Goal: Use online tool/utility: Utilize a website feature to perform a specific function

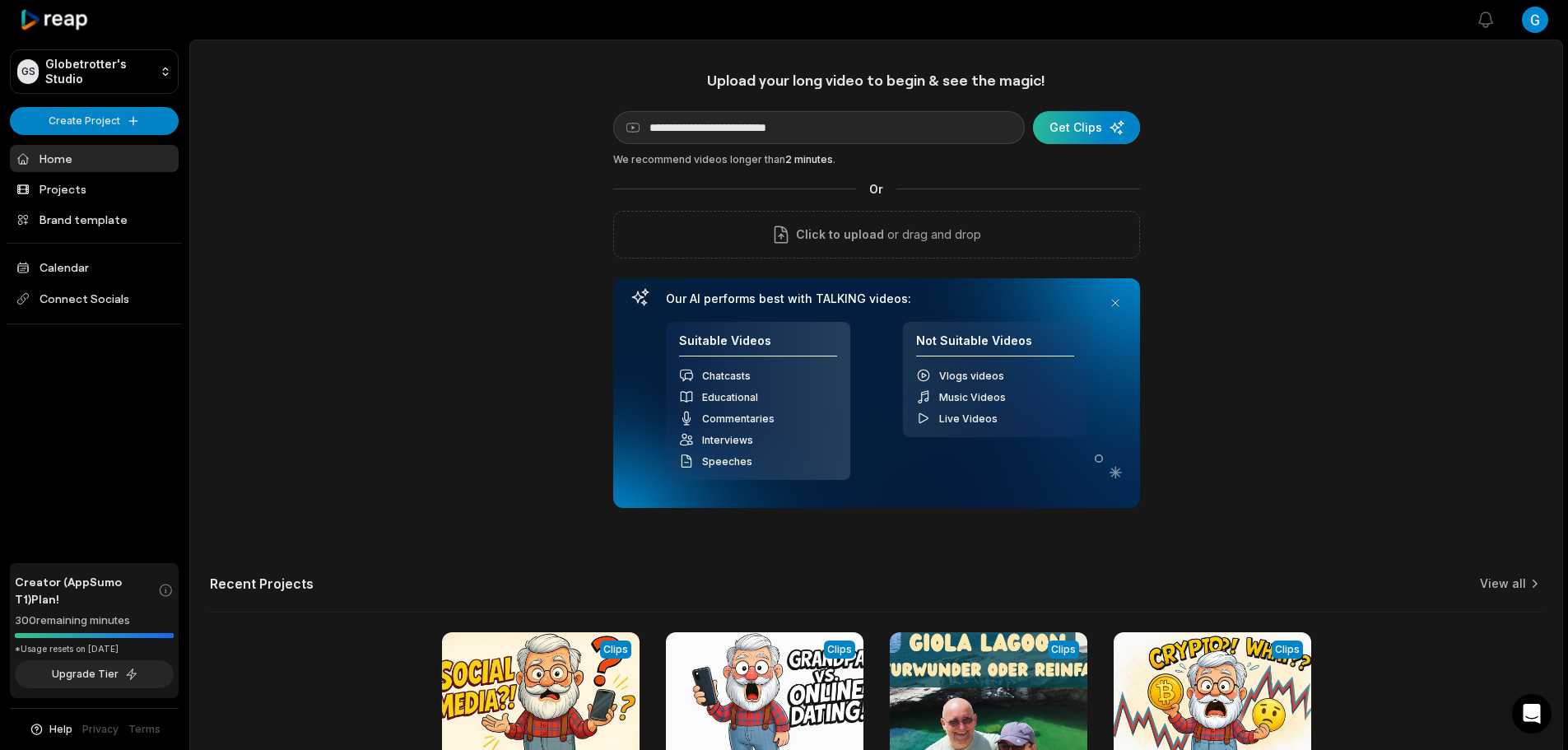
type input "**********"
click at [1092, 134] on div "submit" at bounding box center [1086, 127] width 107 height 32
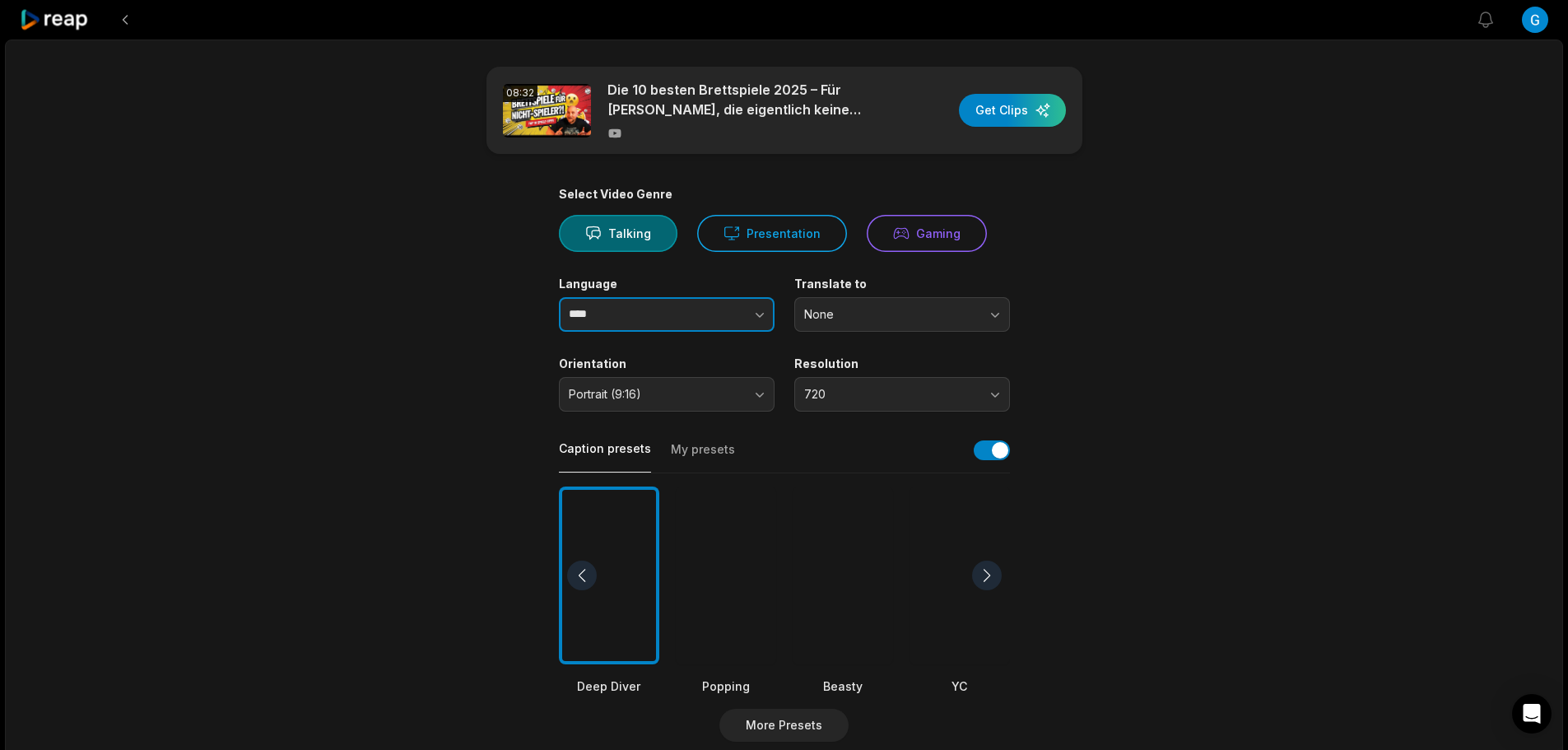
click at [764, 315] on icon "button" at bounding box center [759, 314] width 17 height 17
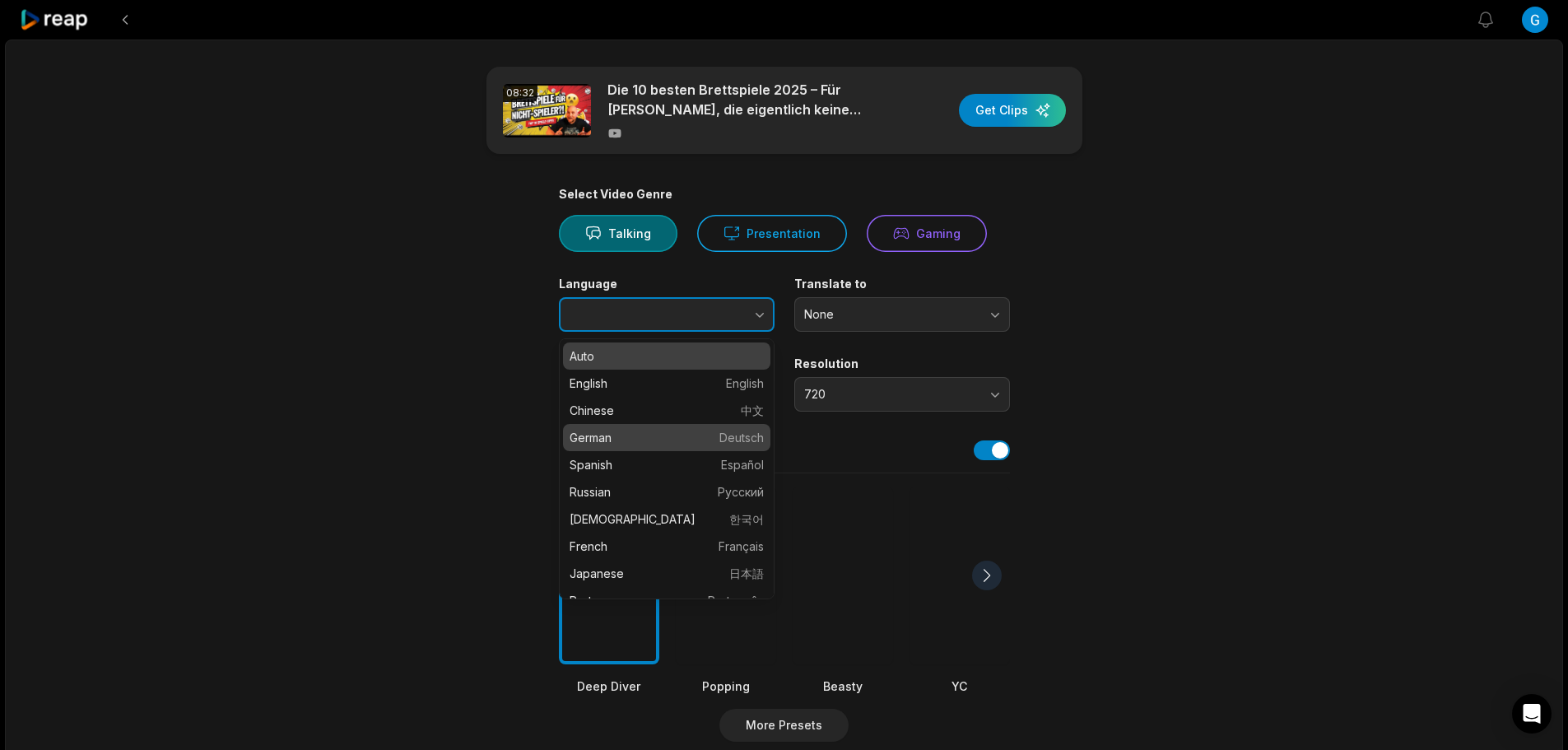
type input "******"
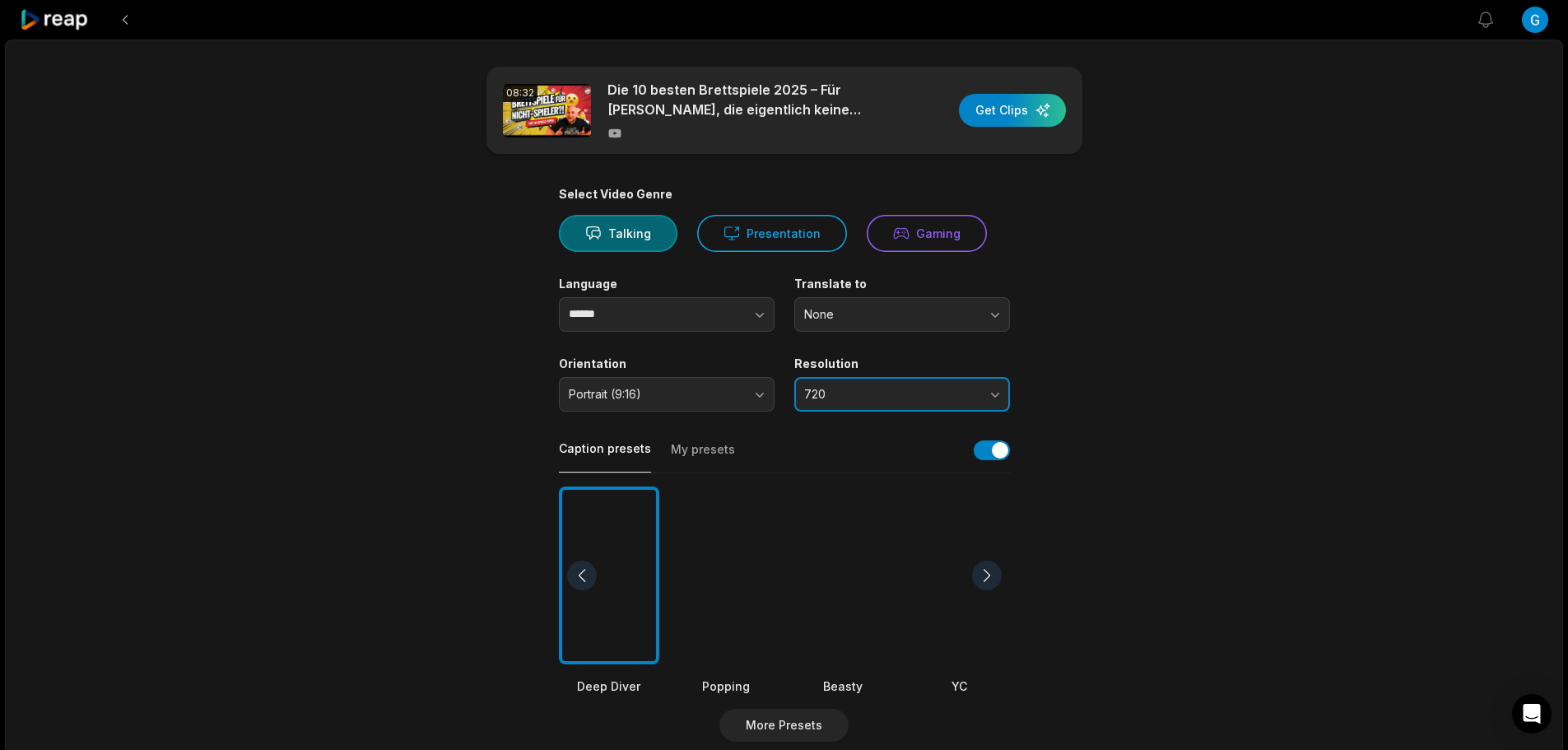
click at [822, 395] on span "720" at bounding box center [891, 394] width 173 height 15
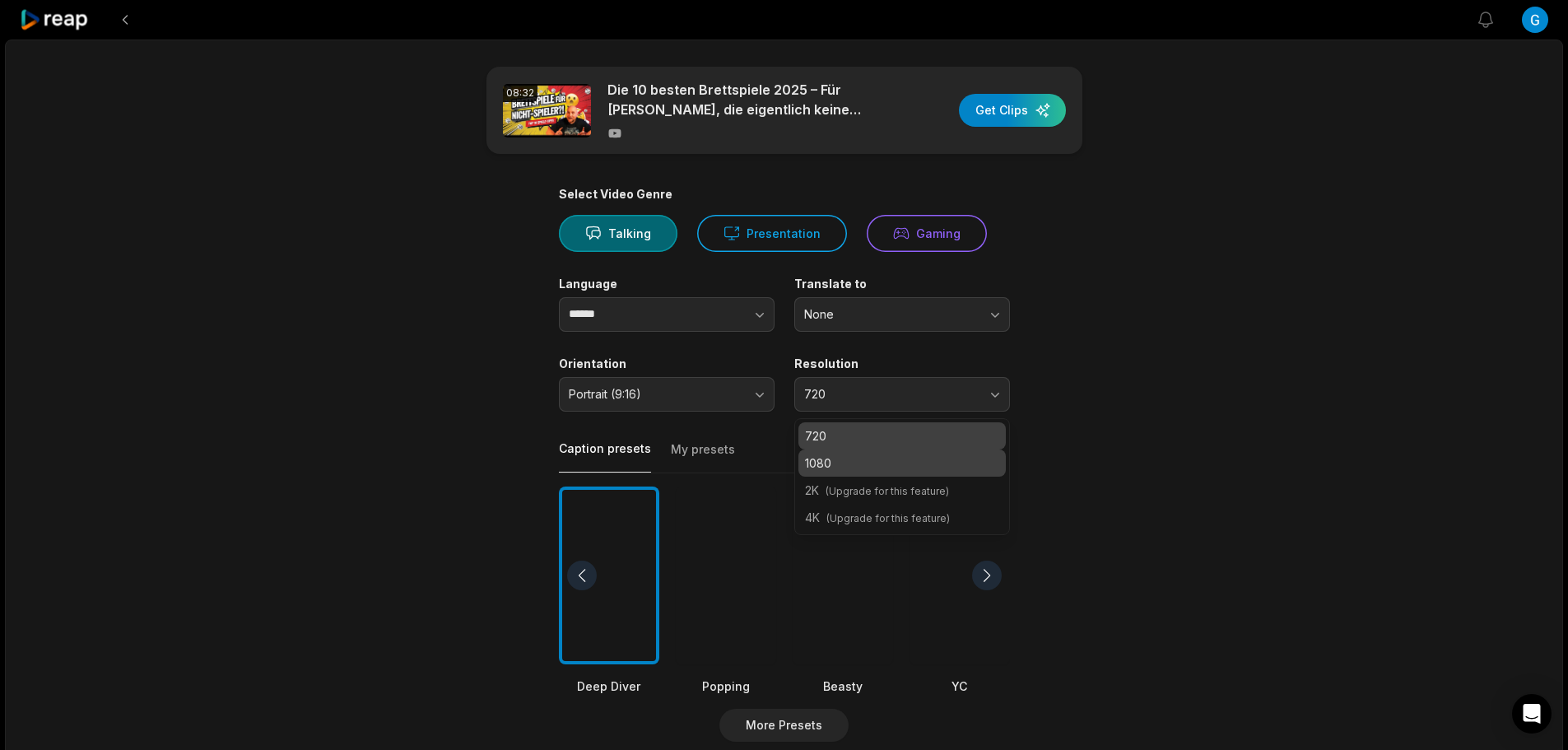
click at [828, 458] on p "1080" at bounding box center [901, 464] width 194 height 18
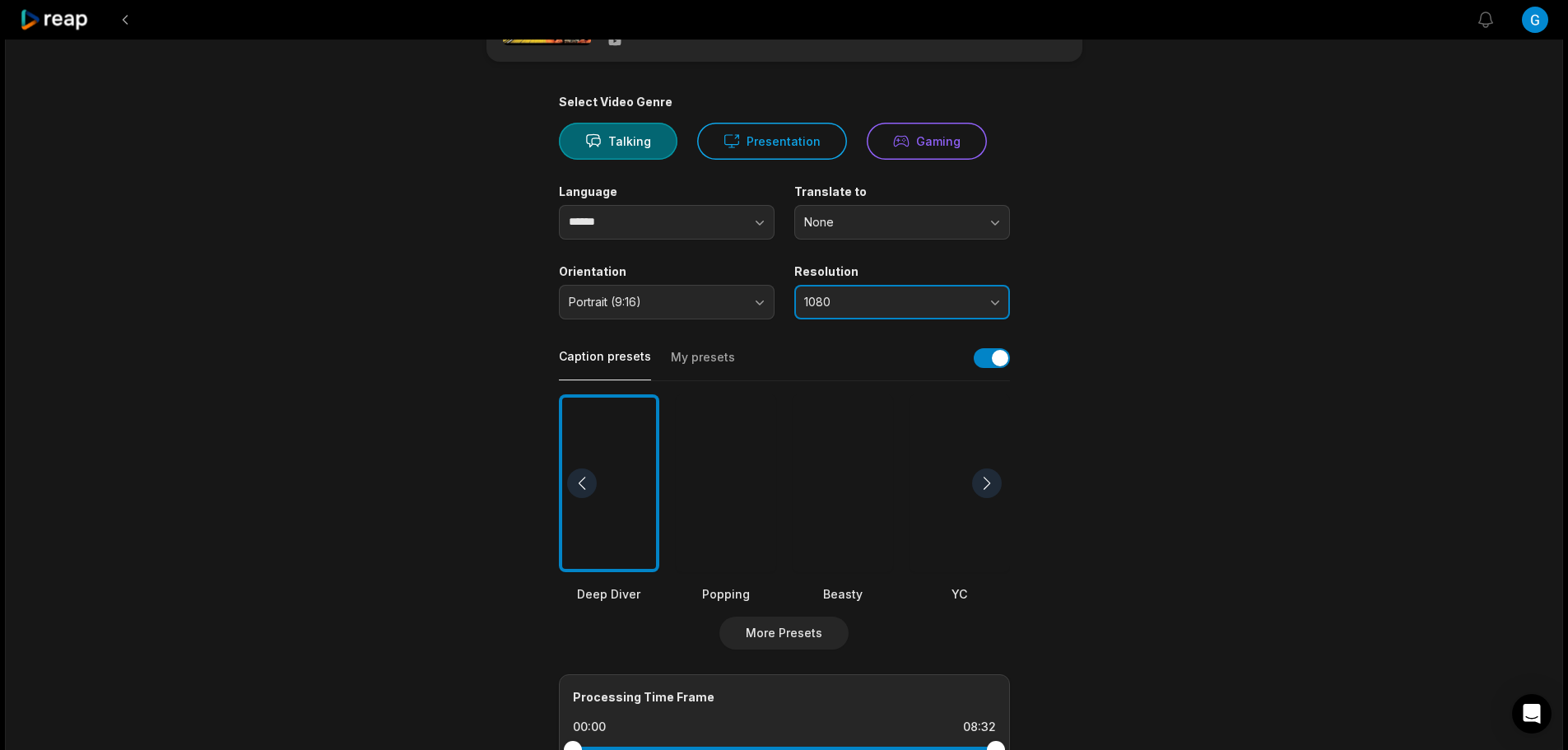
scroll to position [330, 0]
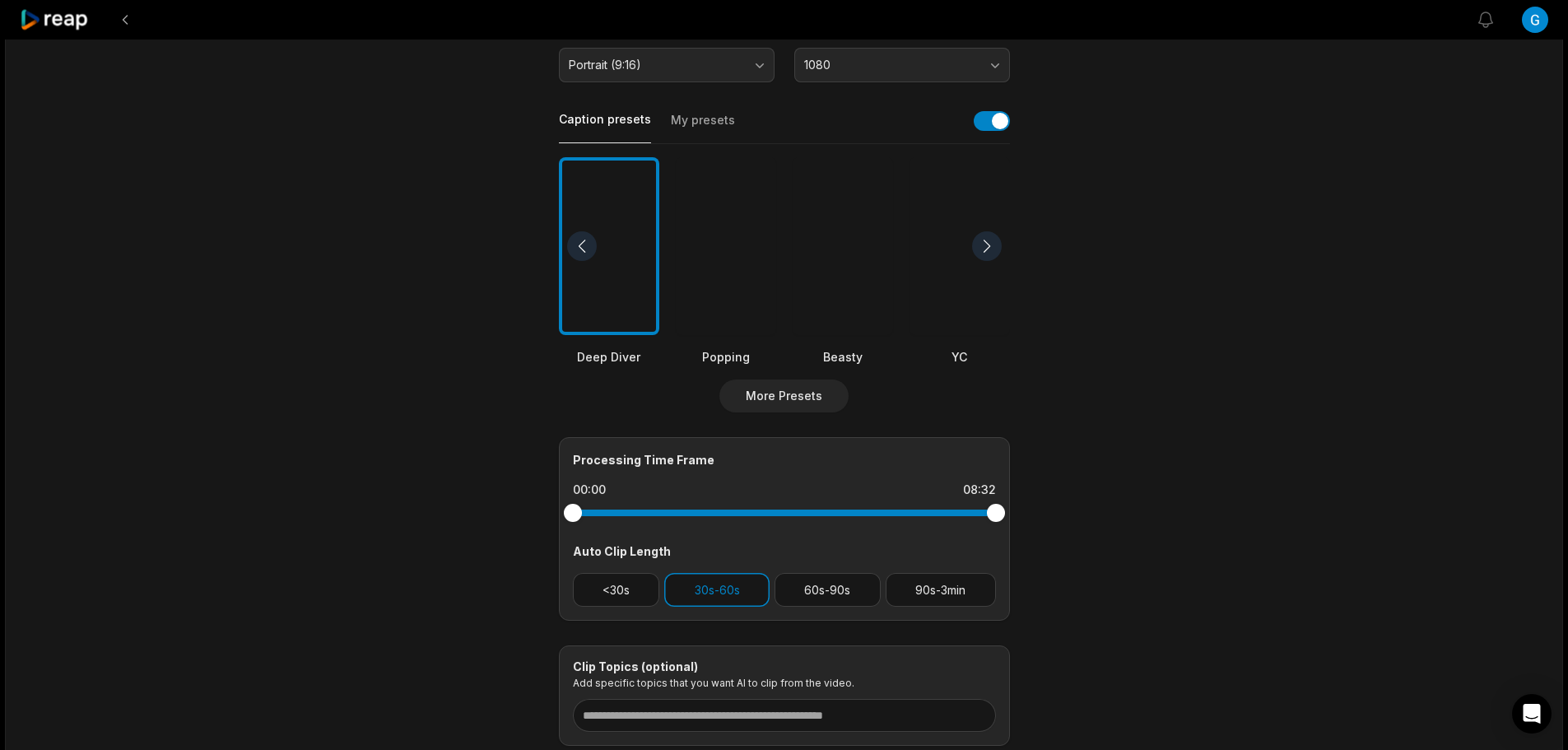
click at [844, 281] on div at bounding box center [843, 247] width 100 height 179
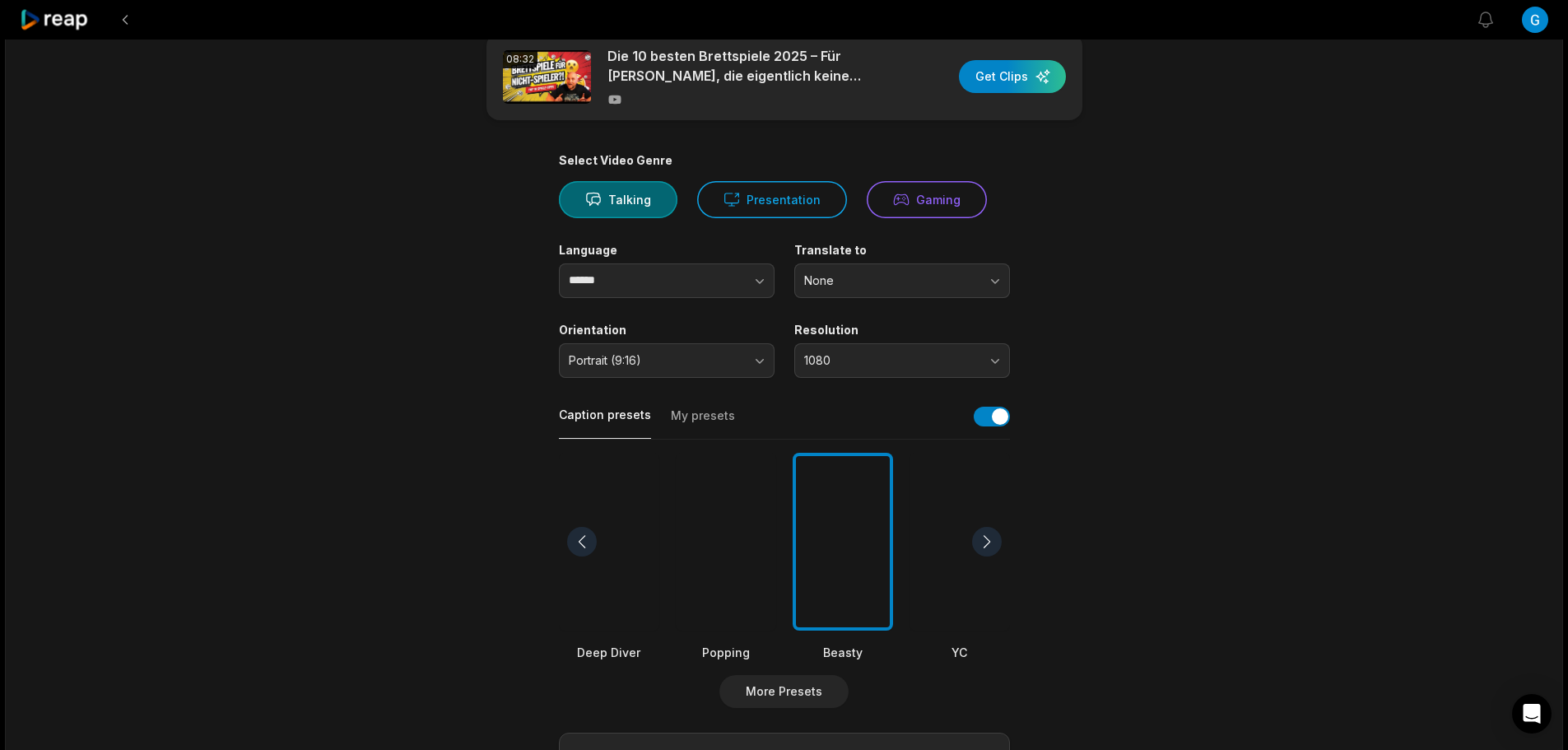
scroll to position [0, 0]
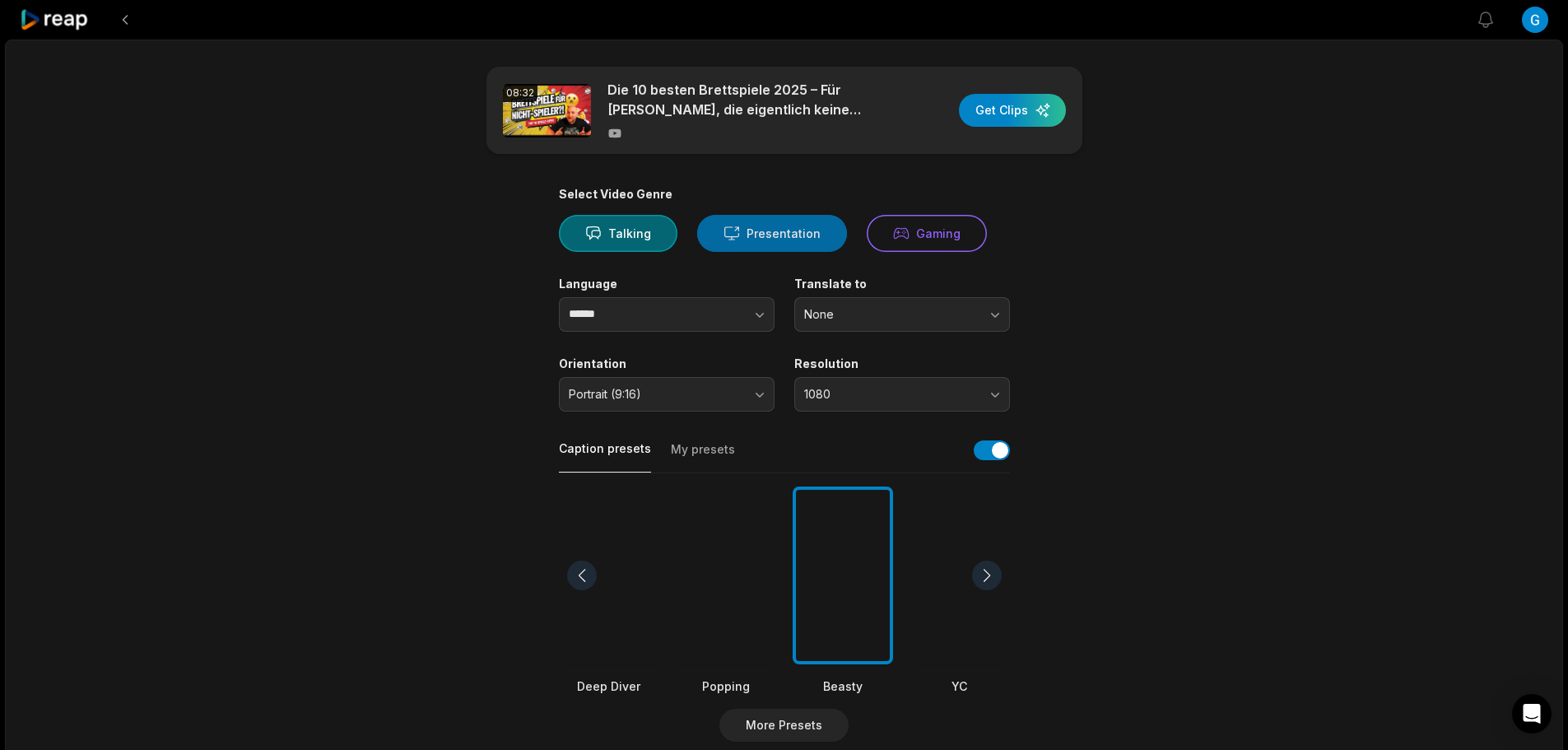
click at [754, 242] on button "Presentation" at bounding box center [772, 233] width 150 height 37
click at [1016, 112] on div "button" at bounding box center [1012, 109] width 107 height 32
